Goal: Book appointment/travel/reservation

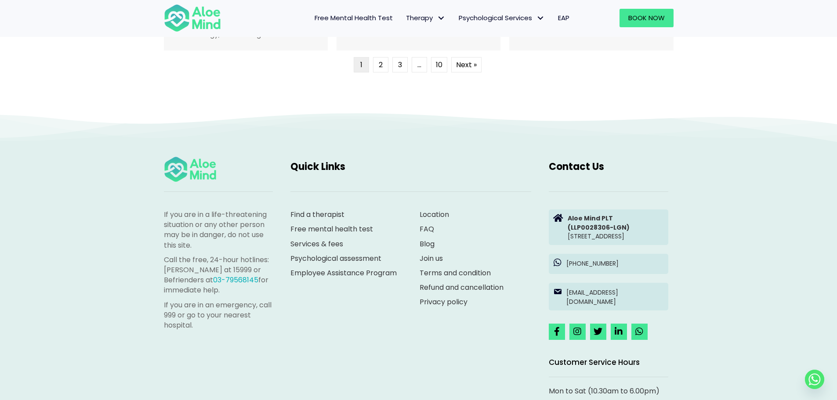
scroll to position [2431, 0]
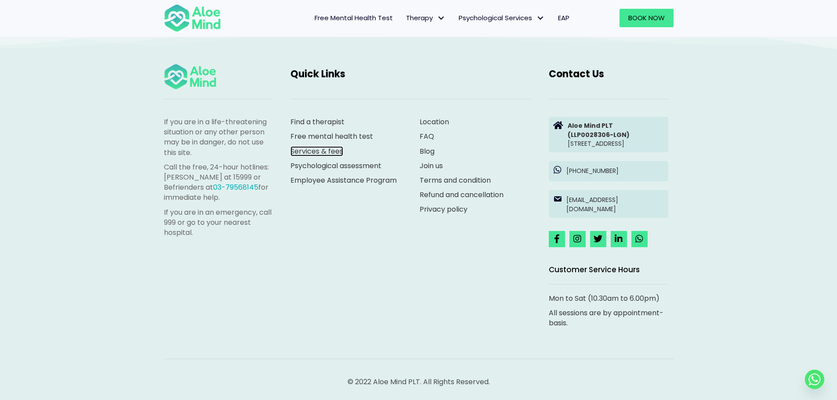
click at [335, 146] on link "Services & fees" at bounding box center [316, 151] width 53 height 10
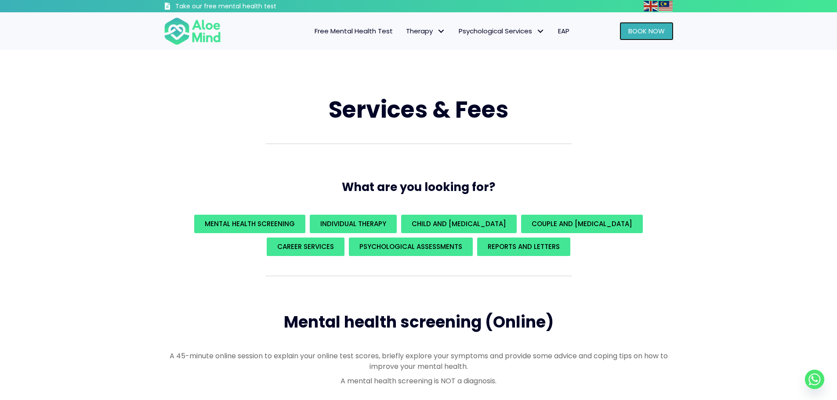
click at [641, 29] on span "Book Now" at bounding box center [646, 30] width 36 height 9
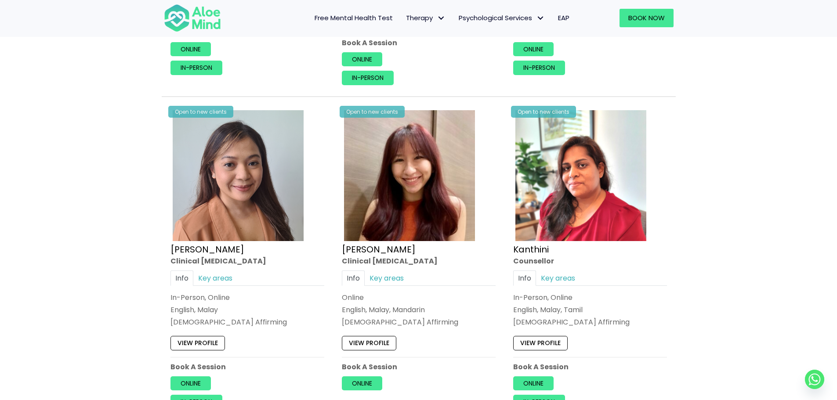
scroll to position [1054, 0]
